Goal: Ask a question

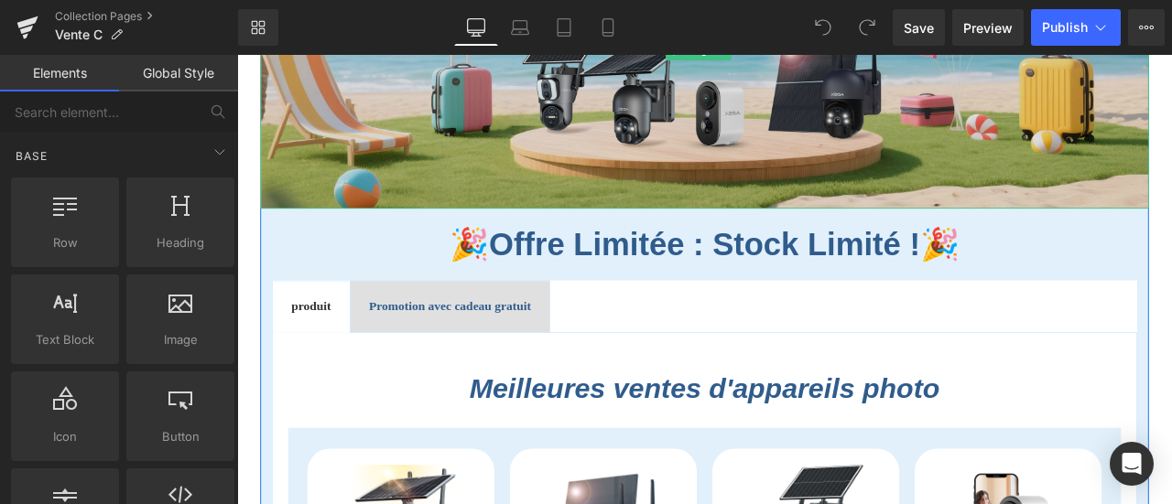
scroll to position [458, 0]
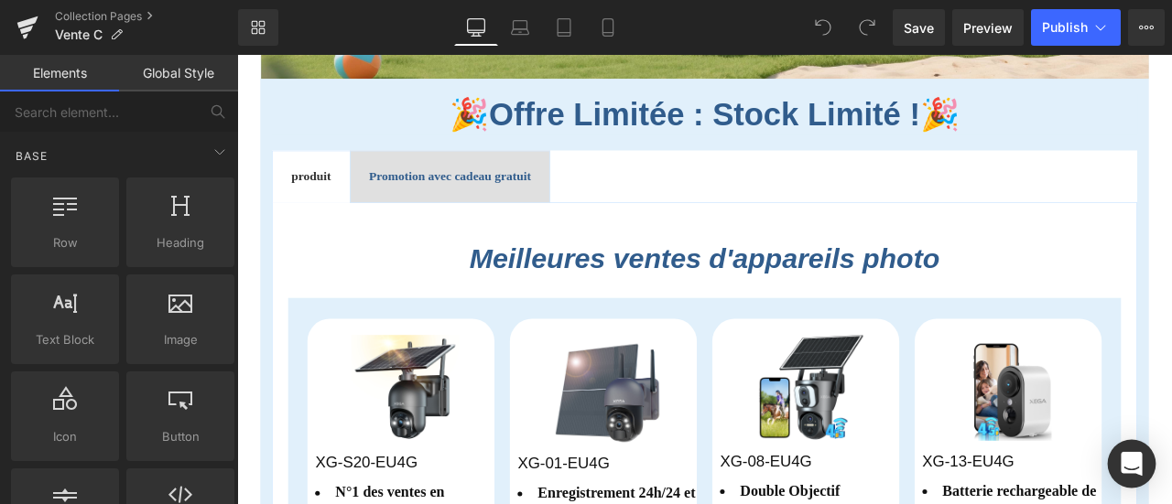
click at [1140, 456] on icon "Open Intercom Messenger" at bounding box center [1131, 464] width 24 height 24
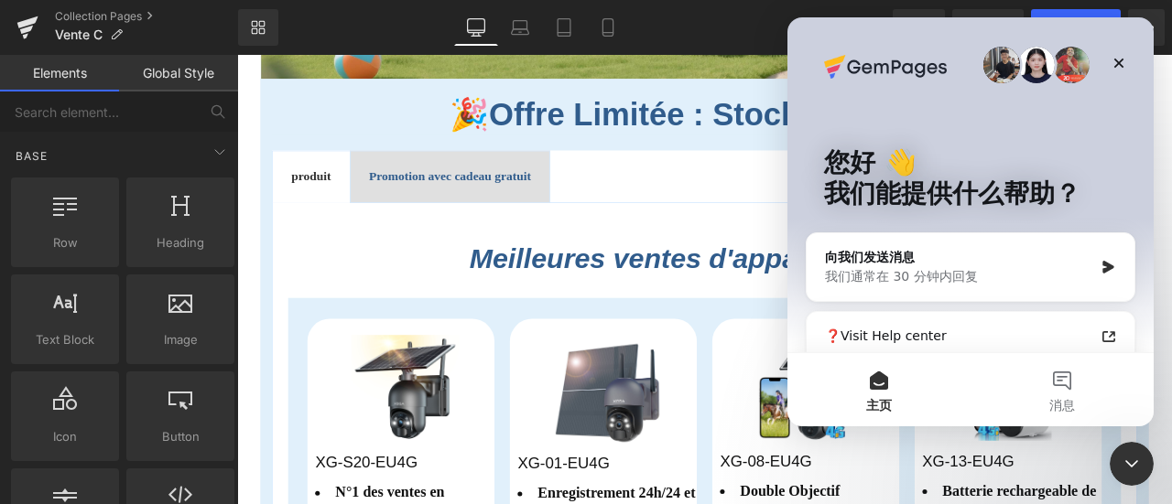
scroll to position [0, 0]
click at [1068, 383] on button "消息" at bounding box center [1061, 389] width 183 height 73
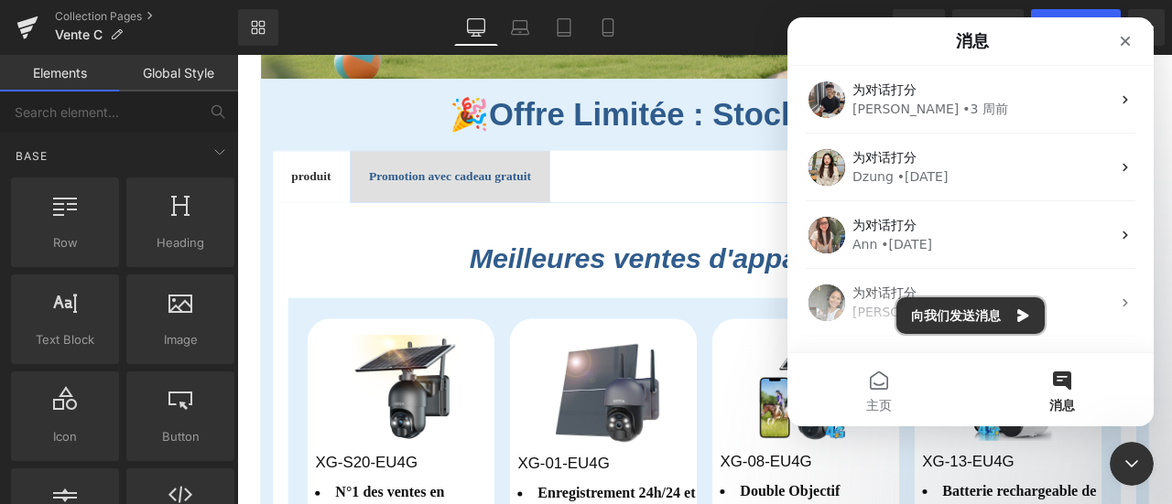
click at [972, 310] on button "向我们发送消息" at bounding box center [970, 315] width 148 height 37
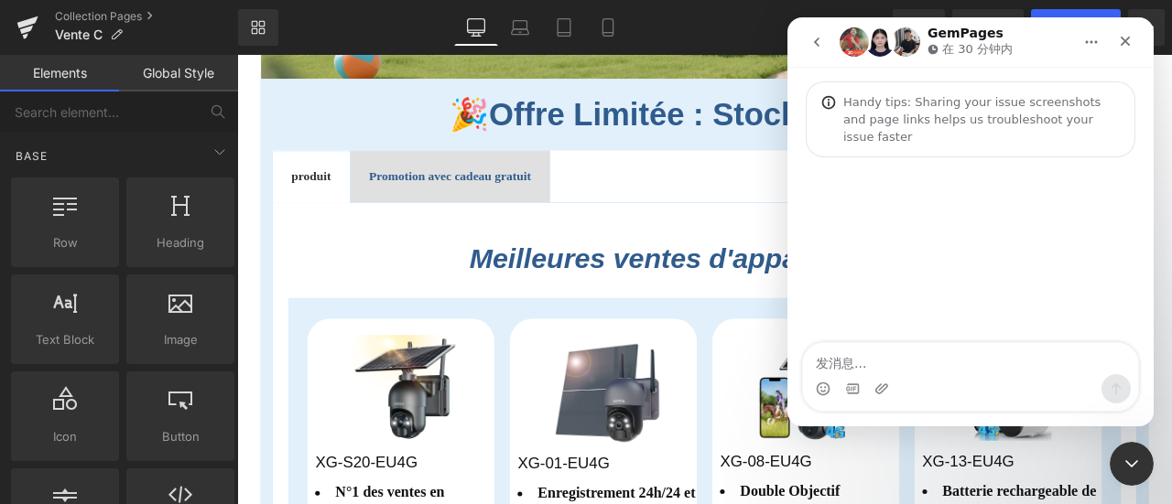
click at [972, 356] on textarea "发消息..." at bounding box center [970, 358] width 335 height 31
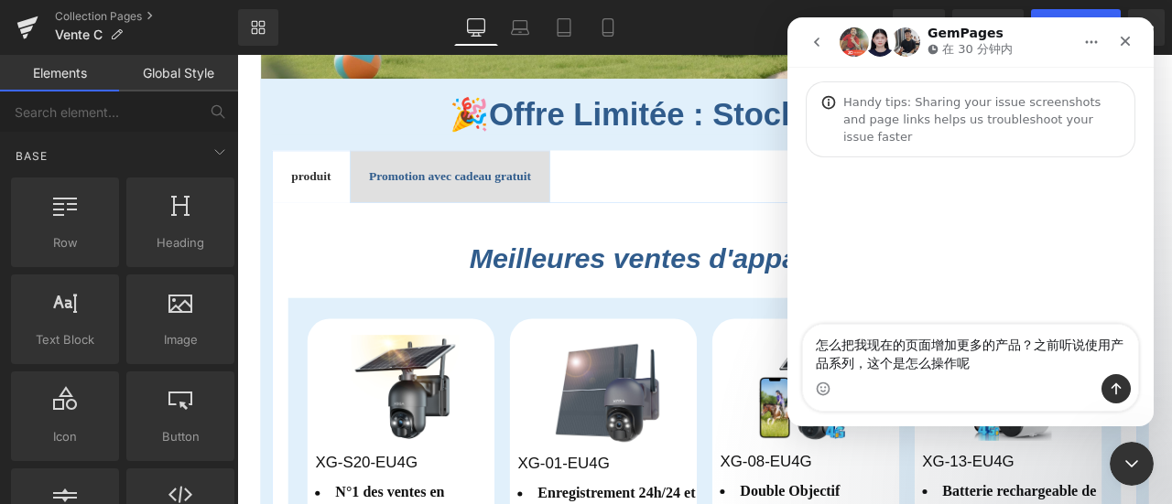
type textarea "怎么把我现在的页面增加更多的产品？之前听说使用产品系列，这个是怎么操作呢？"
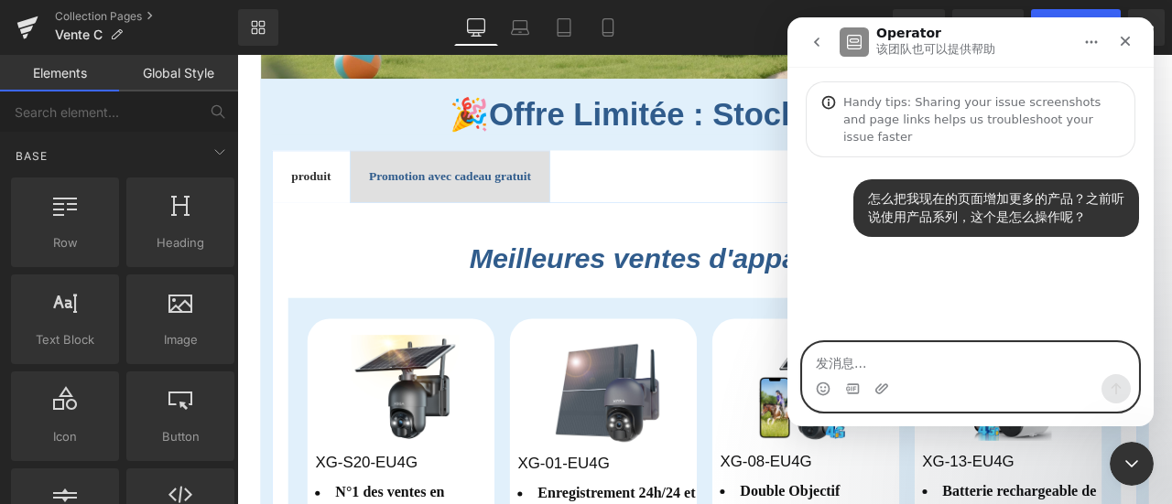
click at [921, 360] on textarea "发消息..." at bounding box center [970, 358] width 335 height 31
paste textarea "[URL][DOMAIN_NAME][DOMAIN_NAME]"
type textarea "[URL][DOMAIN_NAME][DOMAIN_NAME]"
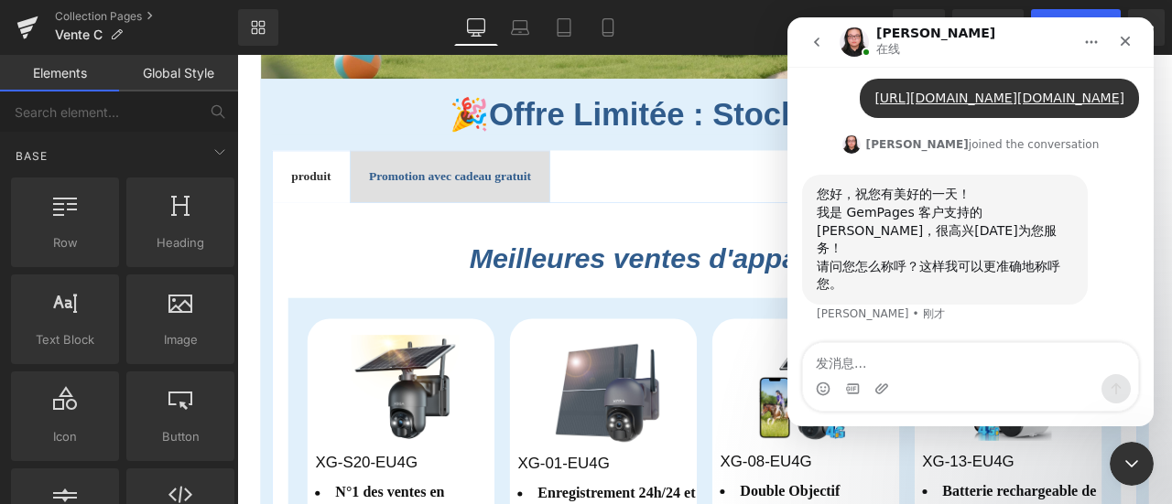
scroll to position [379, 0]
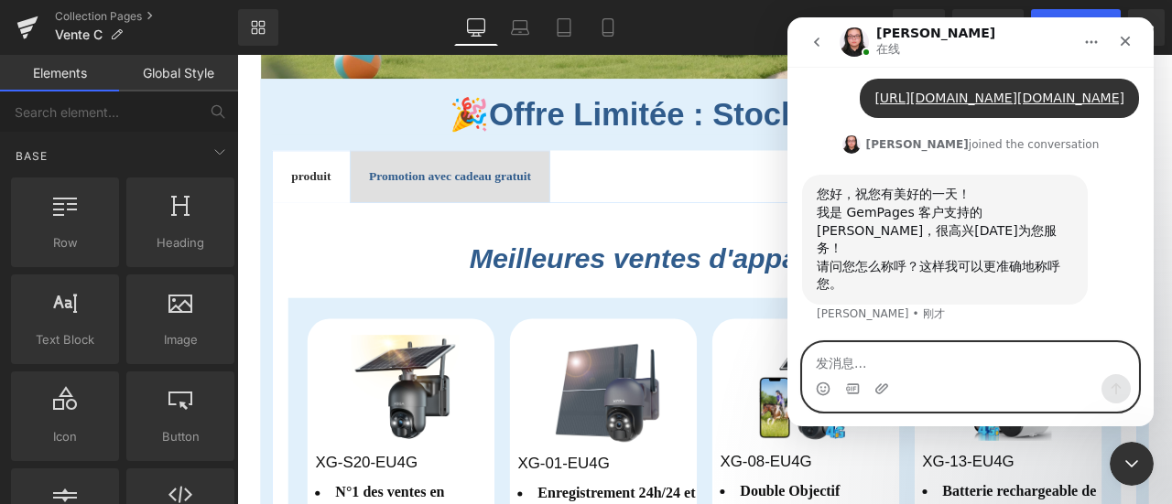
click at [1001, 365] on textarea "发消息..." at bounding box center [970, 358] width 335 height 31
type textarea "[PERSON_NAME]"
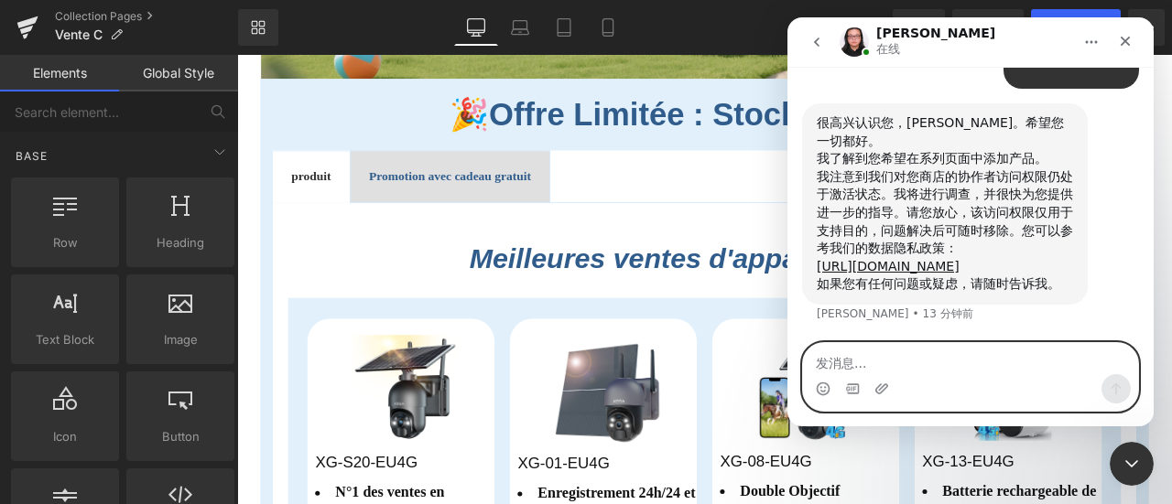
scroll to position [667, 0]
type textarea "h"
type textarea "好的"
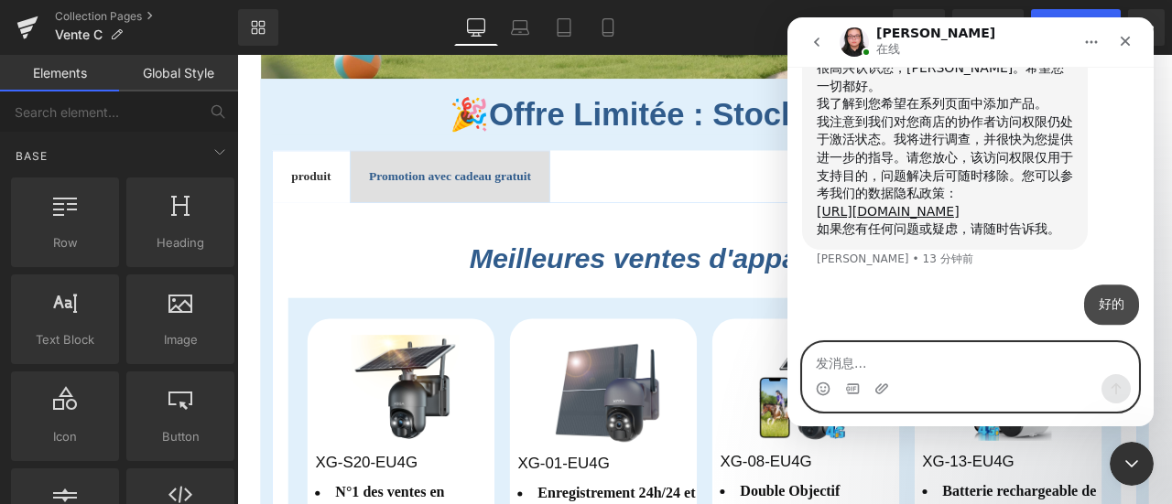
scroll to position [722, 0]
type textarea "我这个页面只能有"
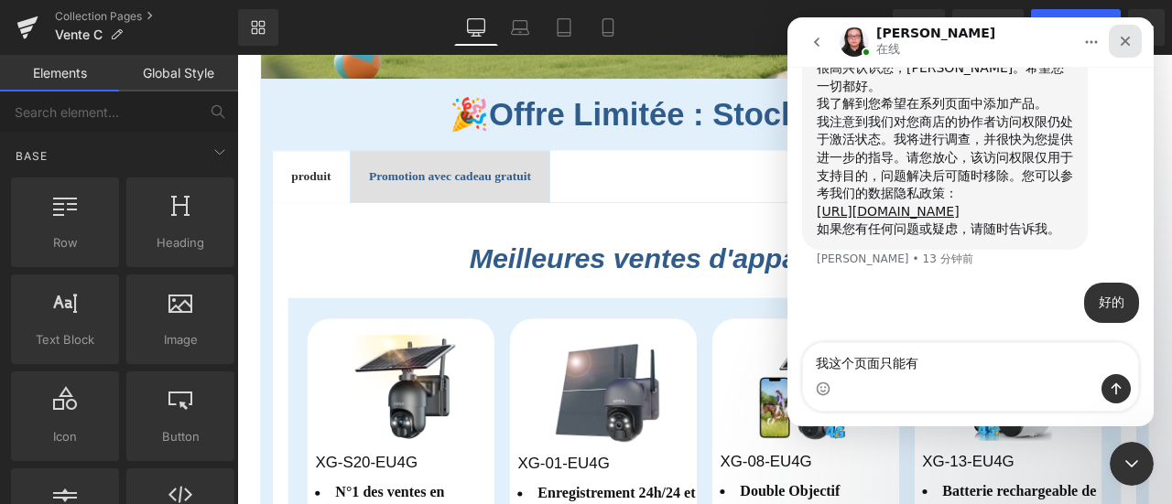
click at [1129, 41] on icon "关闭" at bounding box center [1125, 41] width 15 height 15
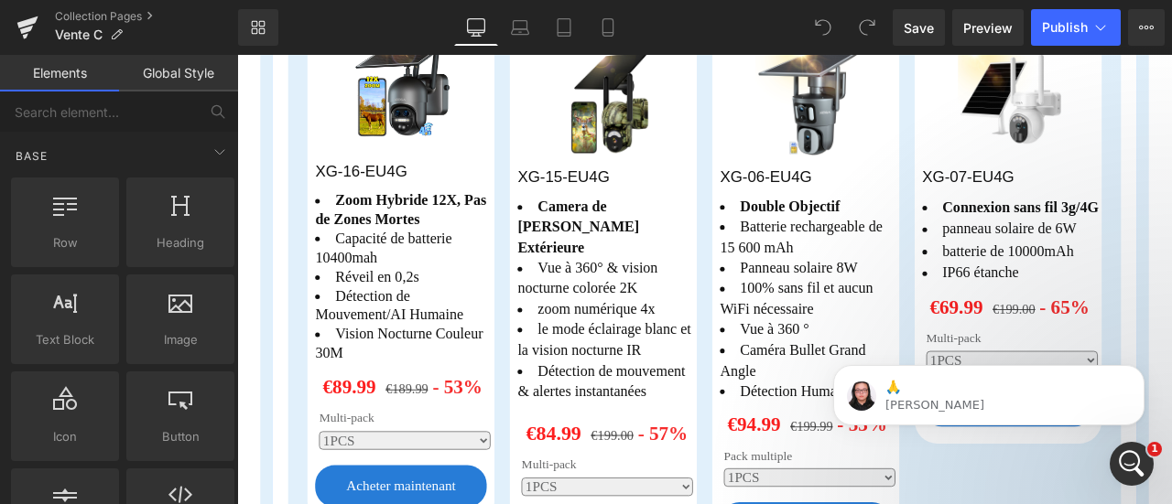
scroll to position [858, 0]
click at [1121, 464] on icon "打开 Intercom Messenger" at bounding box center [1129, 462] width 30 height 30
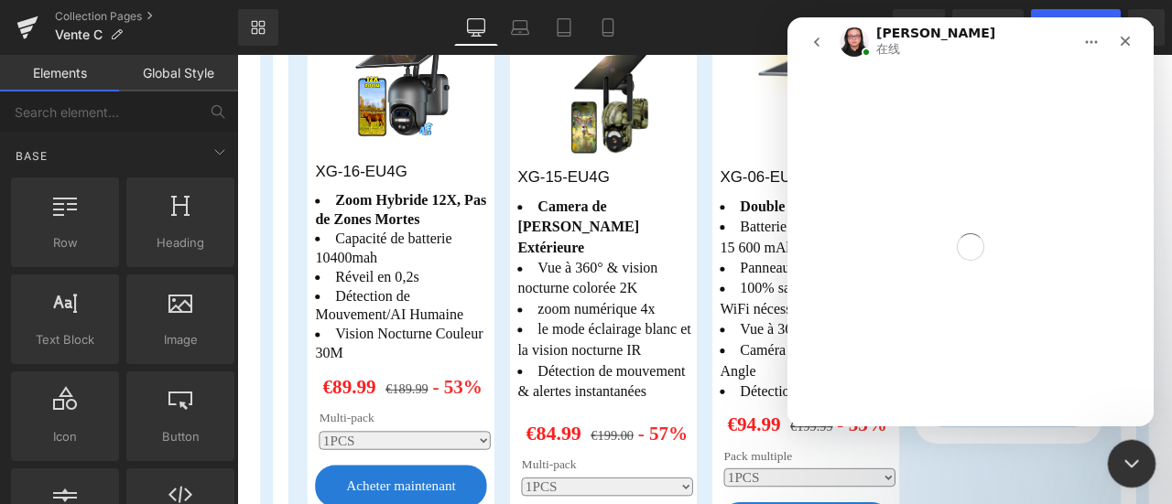
click at [1121, 464] on icon "关闭 Intercom Messenger" at bounding box center [1129, 461] width 22 height 22
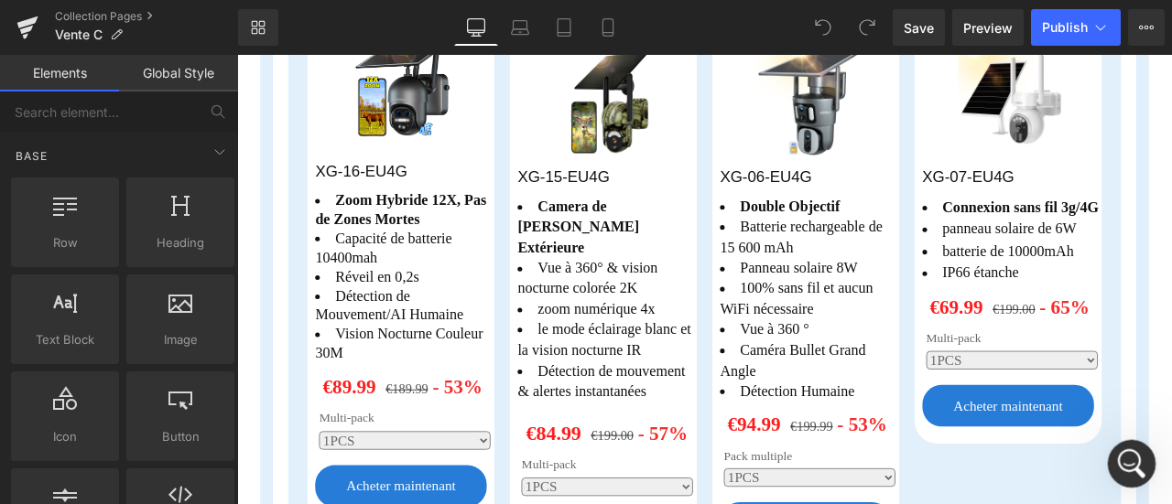
click at [1123, 450] on icon "打开 Intercom Messenger" at bounding box center [1129, 462] width 30 height 30
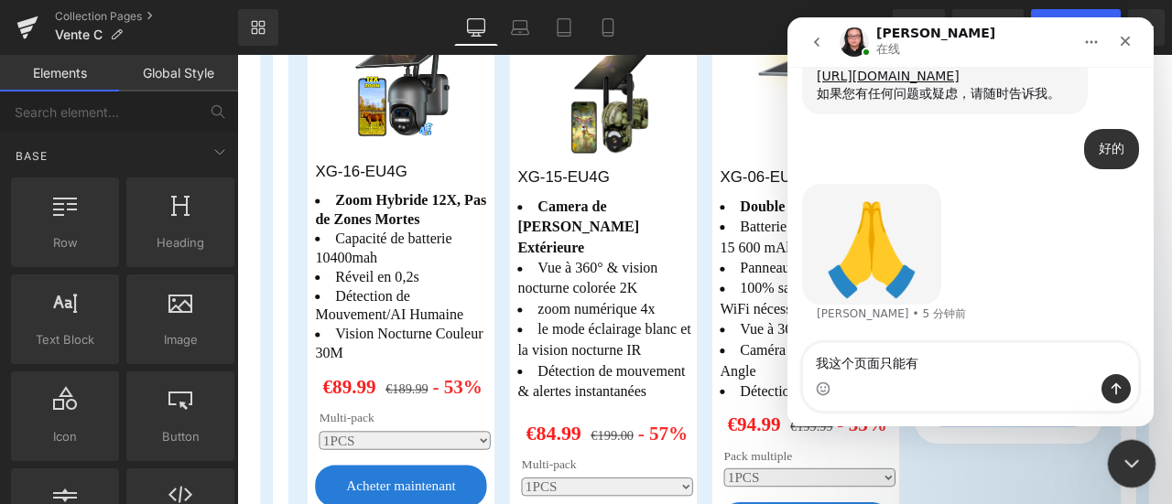
click at [1121, 458] on icon "关闭 Intercom Messenger" at bounding box center [1129, 461] width 22 height 22
